Goal: Find specific page/section: Find specific page/section

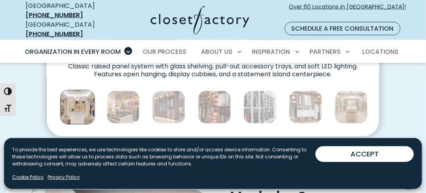
scroll to position [417, 0]
click at [81, 102] on img "Thumbnail Gallery" at bounding box center [77, 107] width 35 height 35
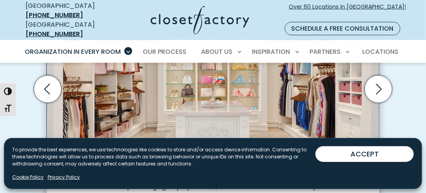
scroll to position [306, 0]
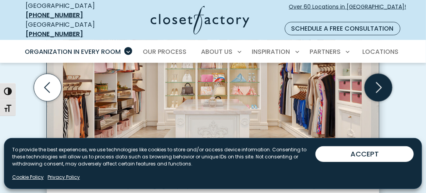
click at [380, 82] on icon "Next slide" at bounding box center [379, 88] width 28 height 28
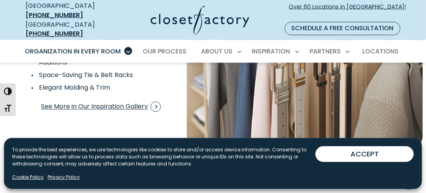
scroll to position [1457, 0]
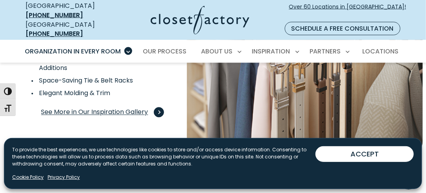
click at [109, 108] on span "See More in Our Inspiration Gallery" at bounding box center [101, 112] width 120 height 10
click at [317, 5] on span "Over 60 Locations in [GEOGRAPHIC_DATA]!" at bounding box center [347, 11] width 117 height 17
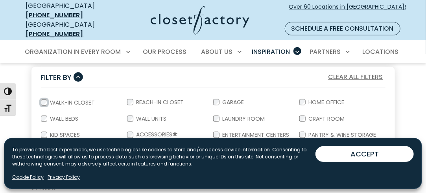
scroll to position [142, 0]
click at [323, 100] on label "Home Office" at bounding box center [326, 103] width 41 height 6
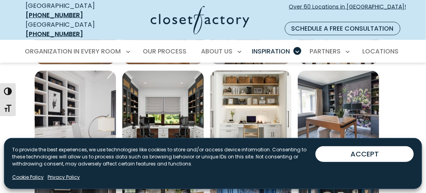
scroll to position [451, 0]
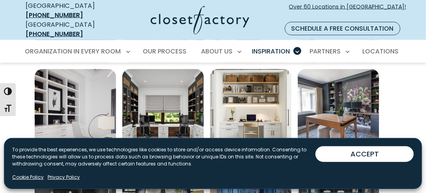
click at [346, 120] on img "Open inspiration gallery to preview enlarged image" at bounding box center [338, 109] width 81 height 81
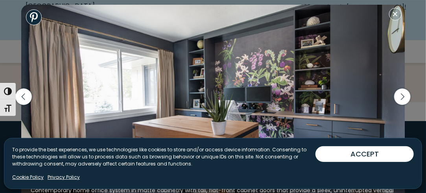
scroll to position [724, 0]
click at [404, 100] on icon "button" at bounding box center [402, 96] width 17 height 17
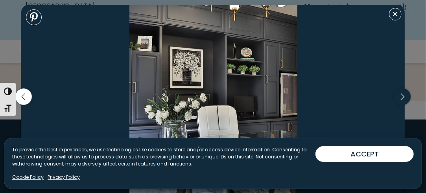
click at [405, 100] on icon "button" at bounding box center [402, 96] width 17 height 17
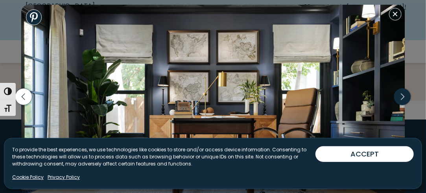
click at [402, 98] on icon "button" at bounding box center [402, 96] width 17 height 17
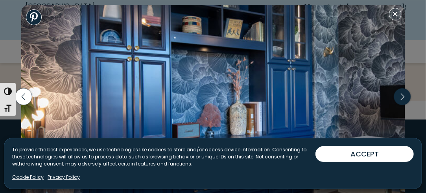
click at [401, 99] on icon "button" at bounding box center [402, 96] width 17 height 17
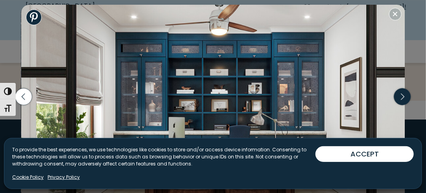
click at [404, 103] on icon "button" at bounding box center [402, 96] width 17 height 17
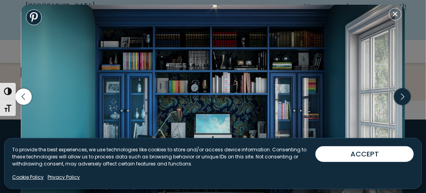
click at [403, 102] on icon "button" at bounding box center [402, 96] width 17 height 17
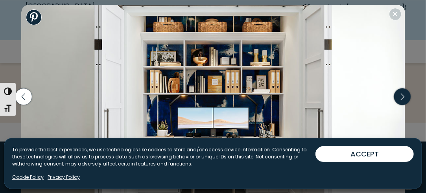
scroll to position [702, 0]
click at [21, 95] on icon "button" at bounding box center [23, 96] width 17 height 17
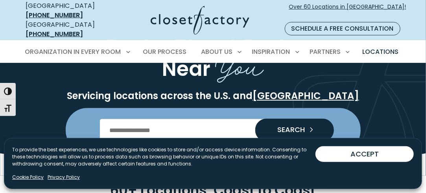
scroll to position [63, 0]
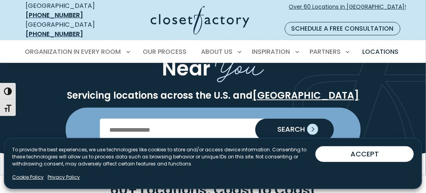
click at [307, 126] on icon "Search our Nationwide Locations" at bounding box center [312, 129] width 11 height 11
type input "*****"
click at [291, 126] on button "SEARCH" at bounding box center [294, 130] width 79 height 22
